Goal: Transaction & Acquisition: Purchase product/service

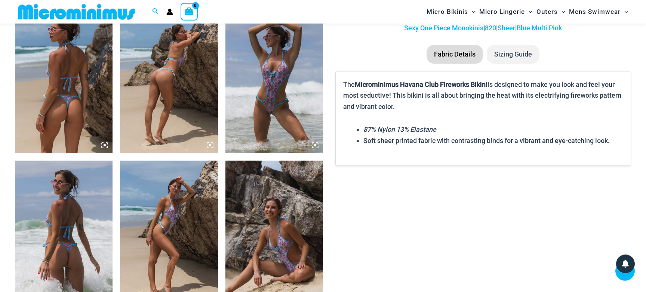
scroll to position [532, 0]
click at [66, 95] on img at bounding box center [64, 79] width 98 height 147
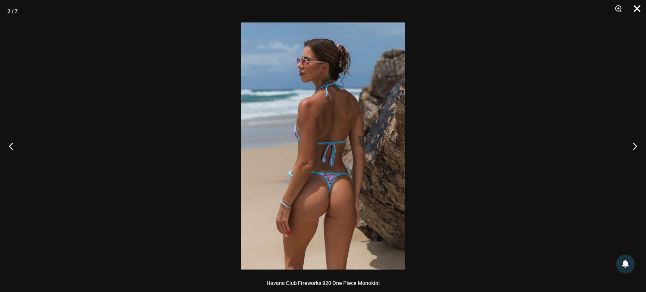
click at [636, 7] on button "Close" at bounding box center [634, 11] width 19 height 22
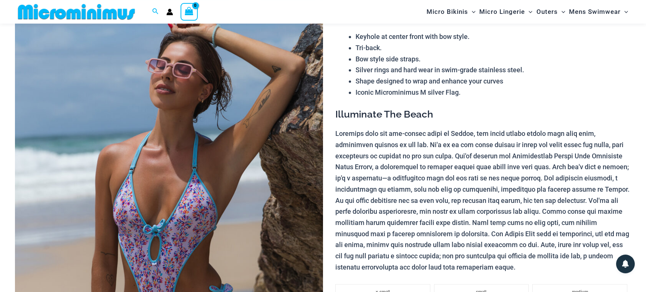
scroll to position [129, 0]
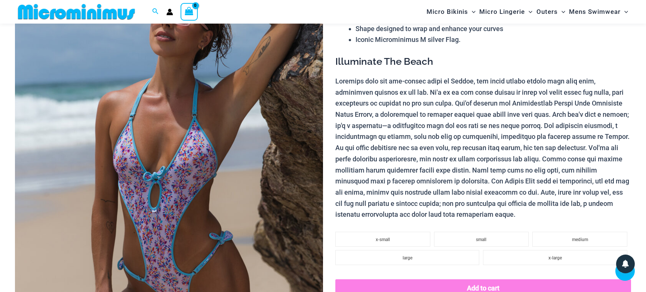
click at [199, 110] on img at bounding box center [169, 170] width 308 height 462
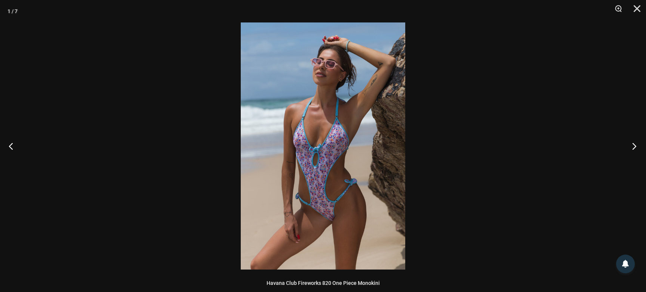
click at [634, 145] on button "Next" at bounding box center [632, 145] width 28 height 37
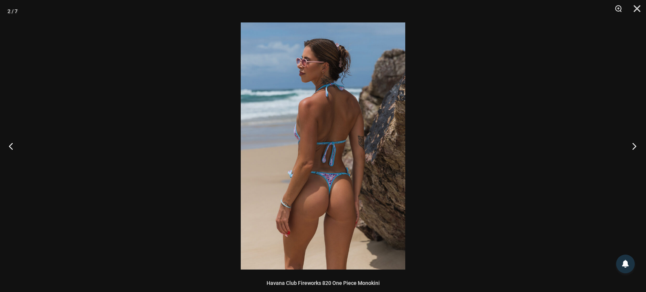
click at [634, 145] on button "Next" at bounding box center [632, 145] width 28 height 37
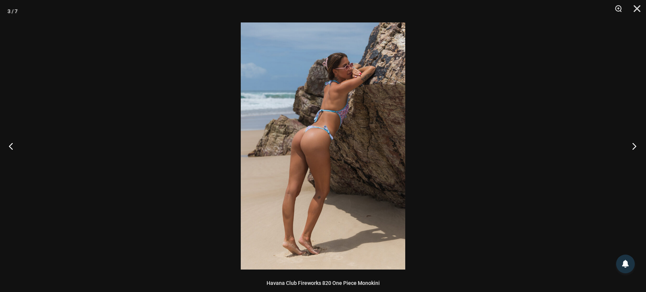
click at [634, 145] on button "Next" at bounding box center [632, 145] width 28 height 37
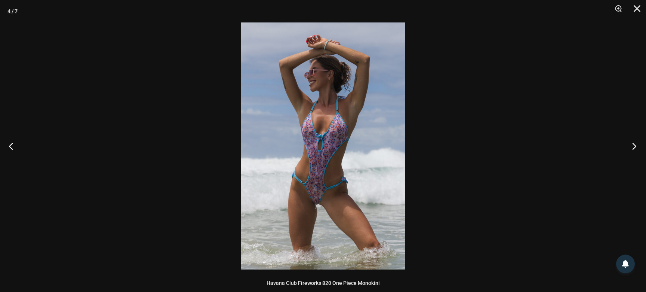
click at [634, 145] on button "Next" at bounding box center [632, 145] width 28 height 37
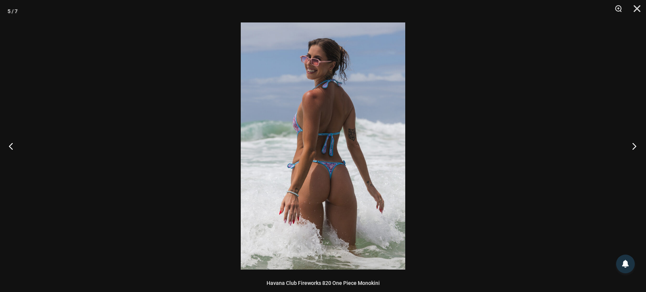
click at [634, 145] on button "Next" at bounding box center [632, 145] width 28 height 37
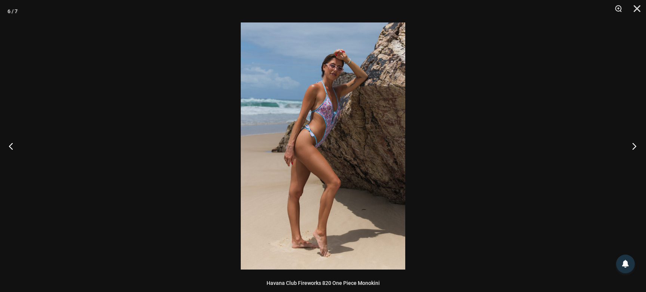
click at [634, 145] on button "Next" at bounding box center [632, 145] width 28 height 37
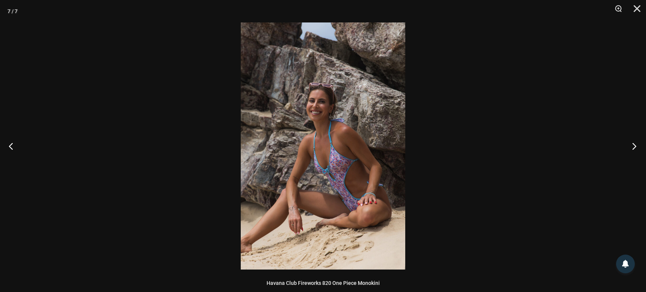
click at [634, 145] on button "Next" at bounding box center [632, 145] width 28 height 37
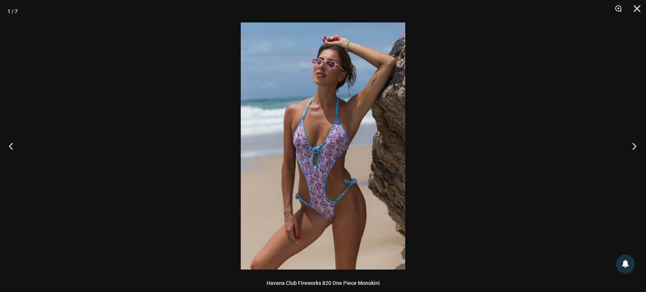
click at [634, 145] on button "Next" at bounding box center [632, 145] width 28 height 37
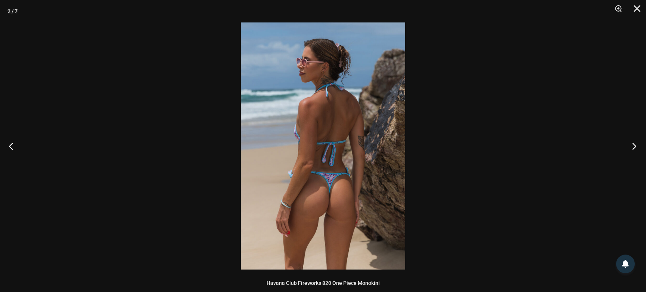
click at [634, 145] on button "Next" at bounding box center [632, 145] width 28 height 37
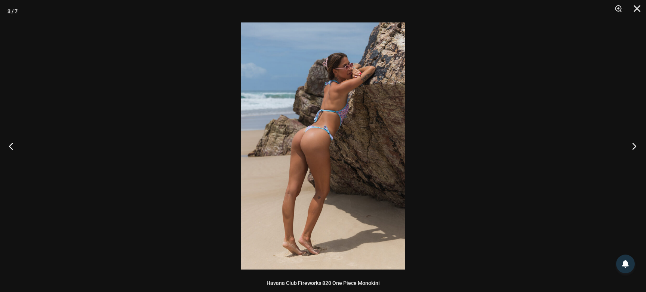
click at [634, 145] on button "Next" at bounding box center [632, 145] width 28 height 37
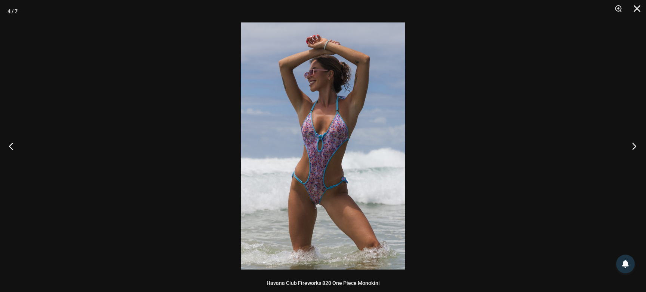
click at [634, 145] on button "Next" at bounding box center [632, 145] width 28 height 37
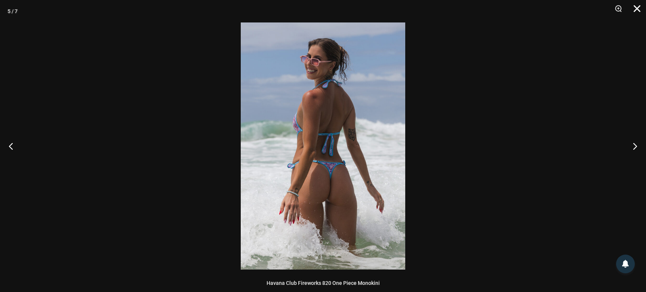
click at [634, 8] on button "Close" at bounding box center [634, 11] width 19 height 22
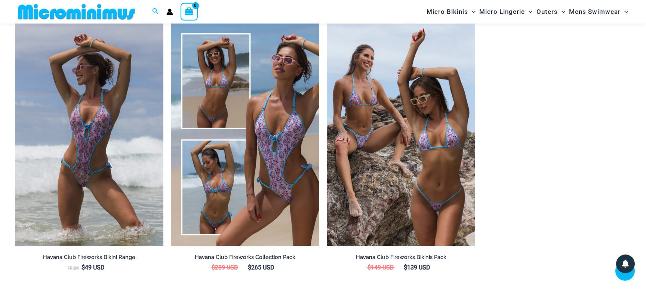
scroll to position [856, 0]
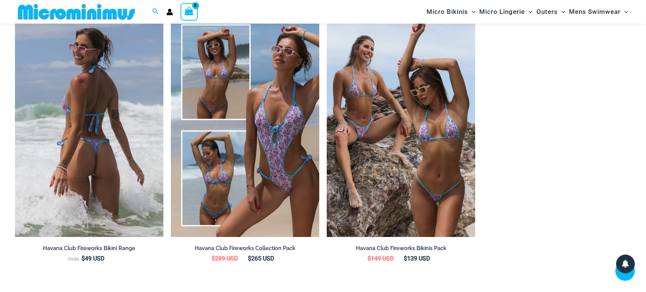
click at [124, 248] on h2 "Havana Club Fireworks Bikini Range" at bounding box center [89, 247] width 148 height 7
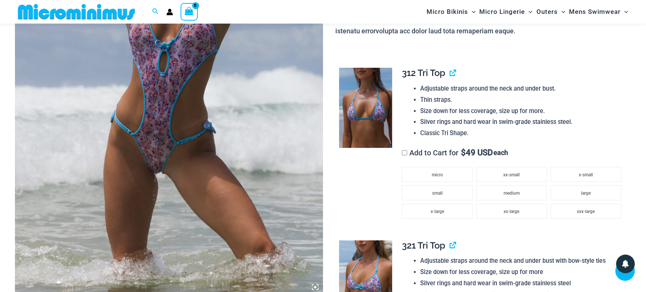
scroll to position [182, 0]
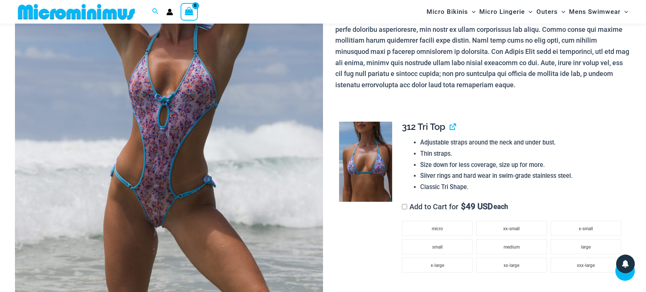
click at [179, 143] on img at bounding box center [169, 117] width 308 height 462
click at [179, 143] on div at bounding box center [323, 146] width 646 height 292
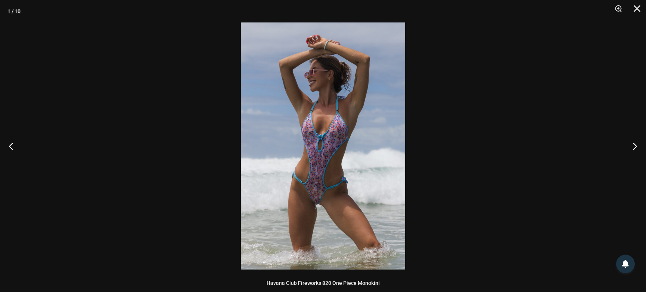
click at [316, 156] on img at bounding box center [323, 145] width 164 height 247
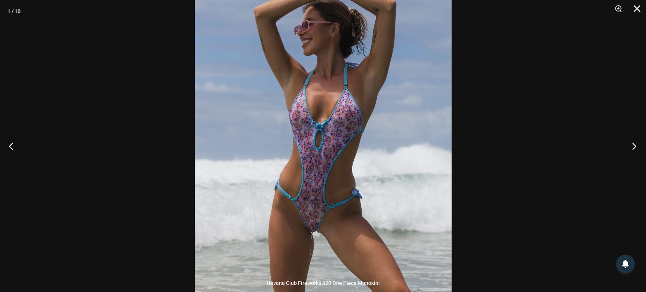
click at [635, 145] on button "Next" at bounding box center [632, 145] width 28 height 37
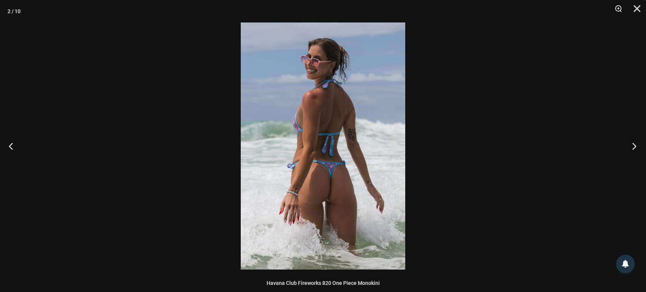
click at [635, 145] on button "Next" at bounding box center [632, 145] width 28 height 37
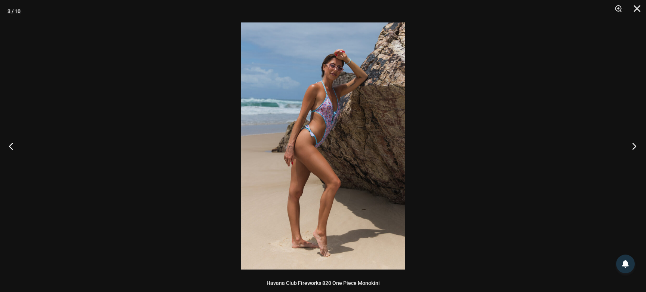
click at [635, 145] on button "Next" at bounding box center [632, 145] width 28 height 37
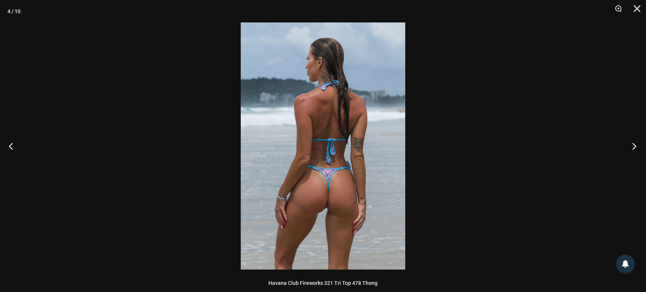
click at [635, 145] on button "Next" at bounding box center [632, 145] width 28 height 37
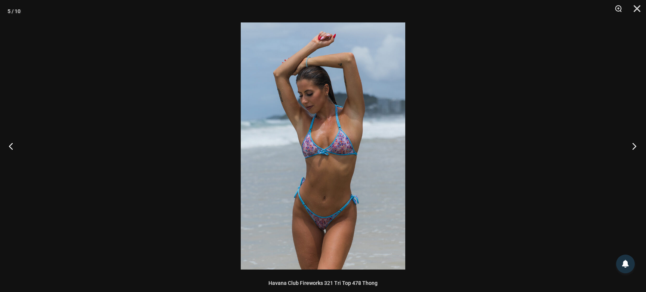
click at [635, 145] on button "Next" at bounding box center [632, 145] width 28 height 37
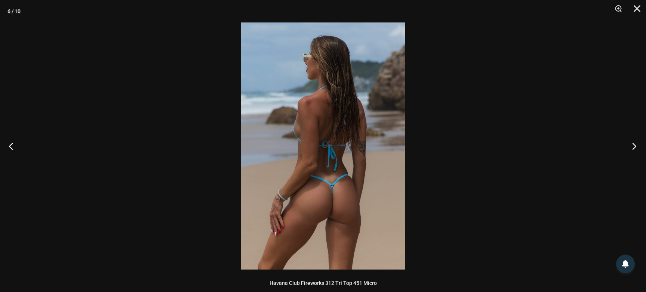
click at [635, 145] on button "Next" at bounding box center [632, 145] width 28 height 37
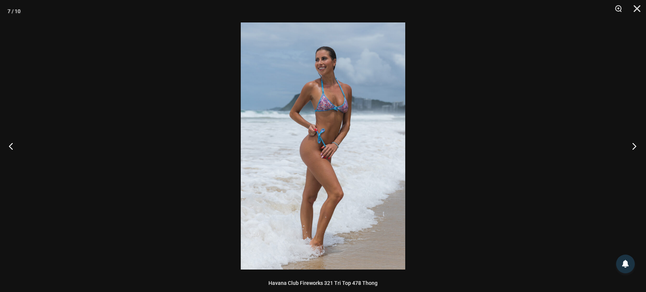
click at [635, 145] on button "Next" at bounding box center [632, 145] width 28 height 37
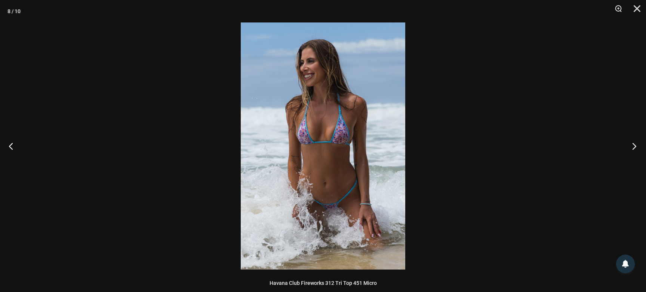
click at [635, 145] on button "Next" at bounding box center [632, 145] width 28 height 37
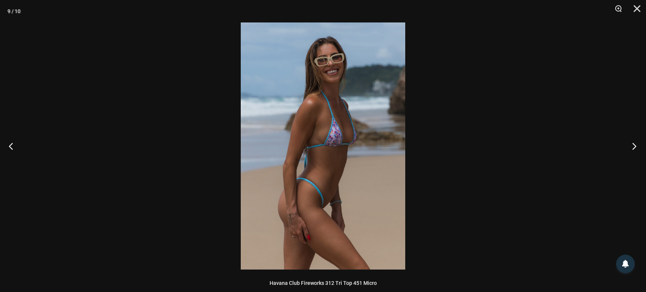
click at [635, 145] on button "Next" at bounding box center [632, 145] width 28 height 37
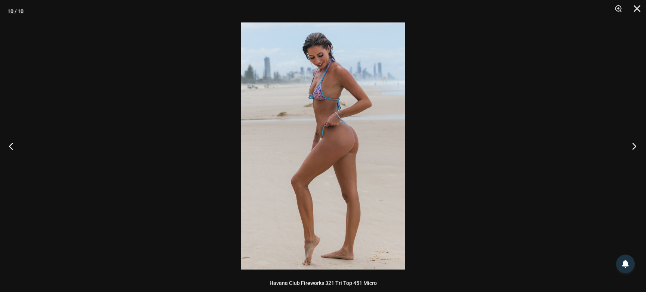
click at [635, 145] on button "Next" at bounding box center [632, 145] width 28 height 37
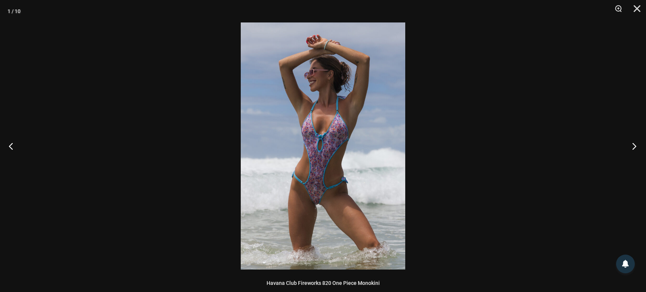
click at [635, 145] on button "Next" at bounding box center [632, 145] width 28 height 37
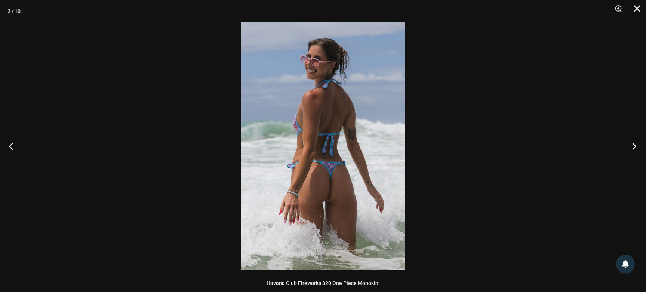
click at [635, 145] on button "Next" at bounding box center [632, 145] width 28 height 37
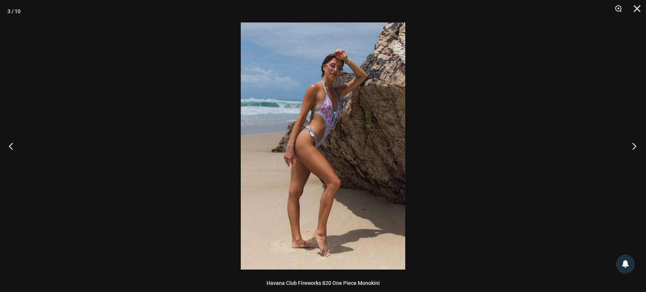
click at [635, 145] on button "Next" at bounding box center [632, 145] width 28 height 37
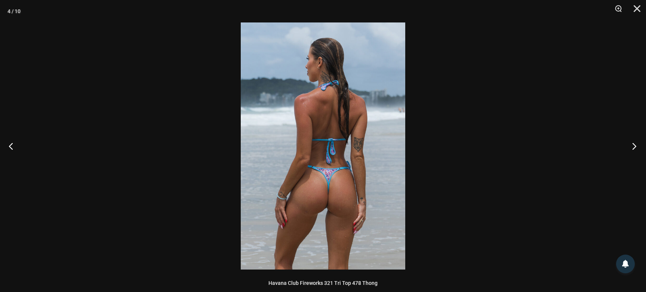
click at [635, 145] on button "Next" at bounding box center [632, 145] width 28 height 37
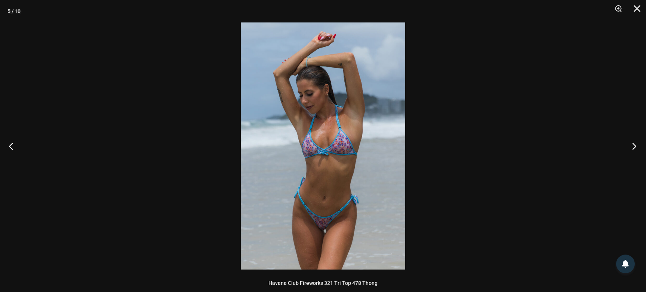
click at [635, 145] on button "Next" at bounding box center [632, 145] width 28 height 37
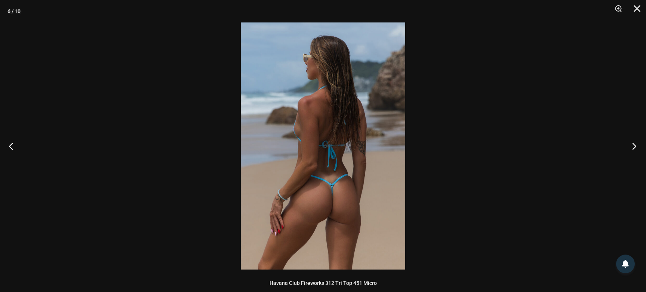
click at [635, 145] on button "Next" at bounding box center [632, 145] width 28 height 37
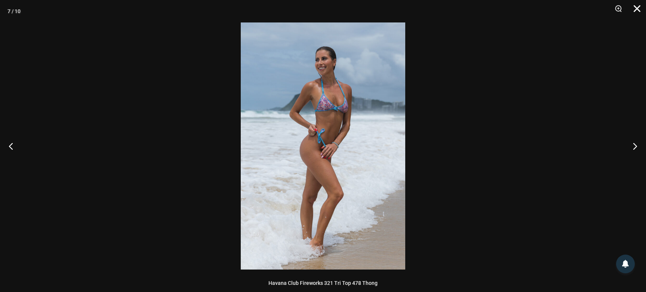
click at [637, 7] on button "Close" at bounding box center [634, 11] width 19 height 22
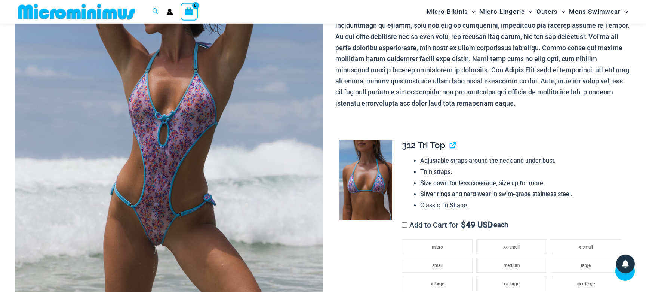
scroll to position [74, 0]
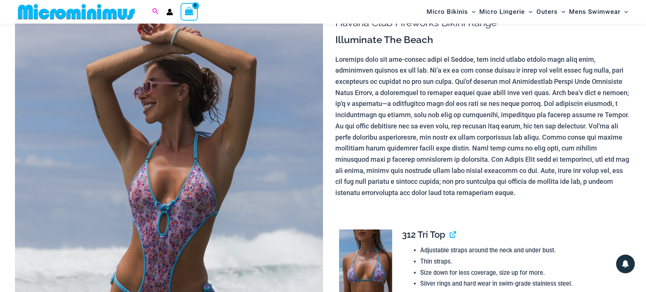
click at [153, 10] on icon "Search icon link" at bounding box center [155, 11] width 6 height 7
click at [184, 11] on input "Search for: Search" at bounding box center [203, 12] width 88 height 22
type input "******"
click button "Search" at bounding box center [0, 0] width 0 height 0
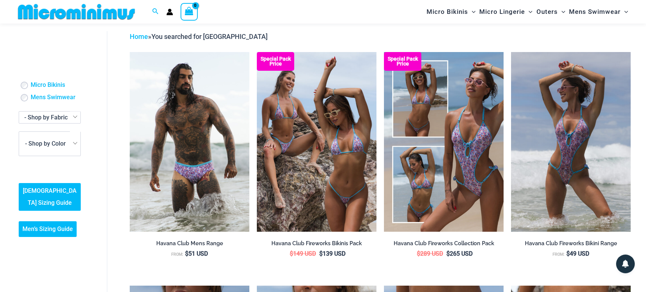
scroll to position [21, 0]
